Goal: Task Accomplishment & Management: Use online tool/utility

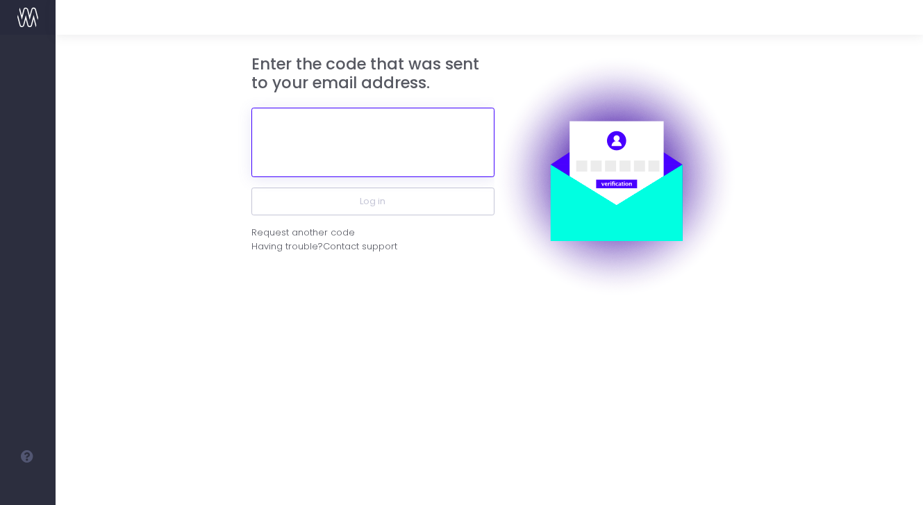
click at [414, 162] on input "text" at bounding box center [372, 142] width 243 height 69
click at [317, 152] on input "text" at bounding box center [372, 142] width 243 height 69
paste input "644667"
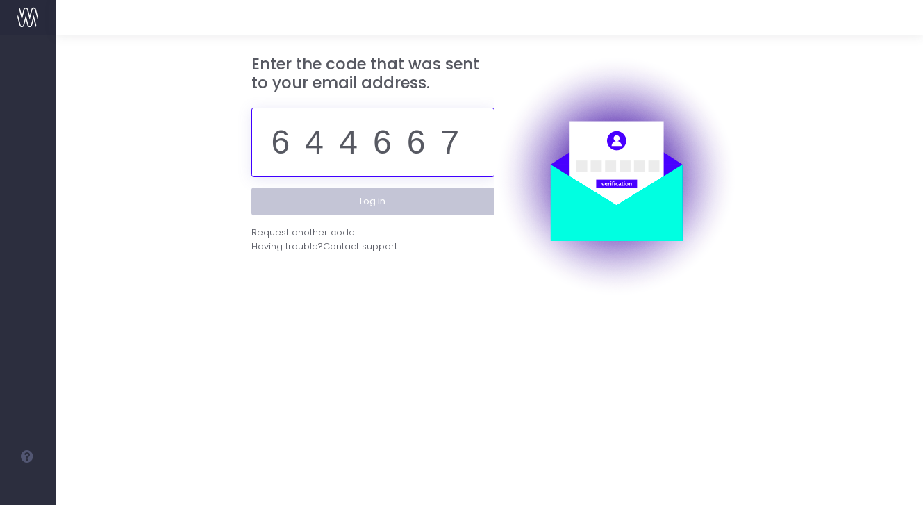
type input "644667"
click at [341, 198] on button "Log in" at bounding box center [372, 201] width 243 height 28
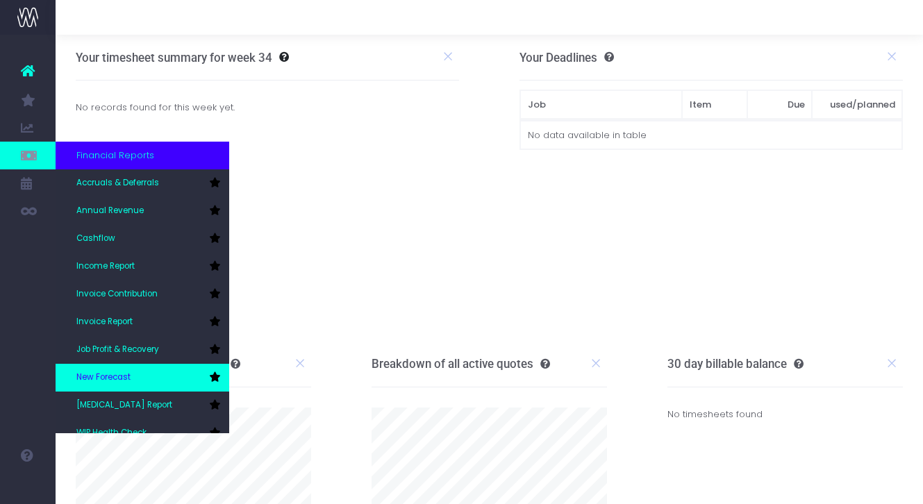
click at [165, 376] on link "New Forecast" at bounding box center [143, 378] width 174 height 28
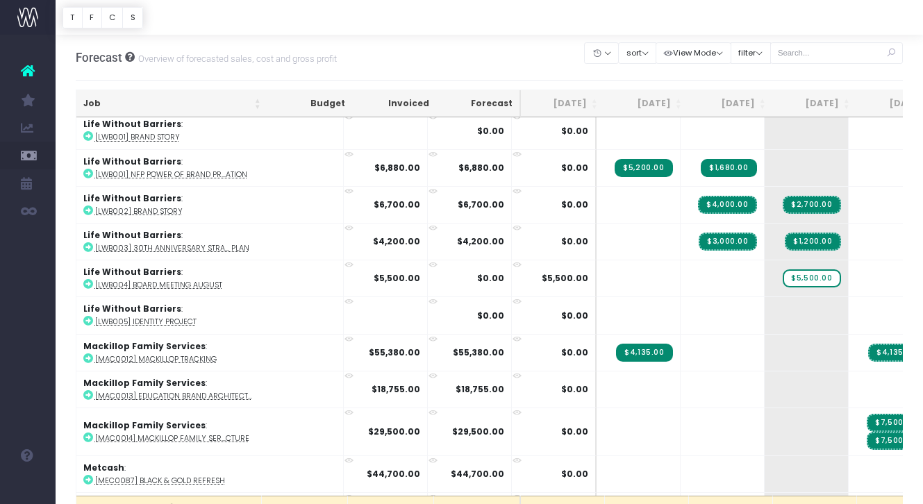
scroll to position [1963, 0]
